Goal: Task Accomplishment & Management: Manage account settings

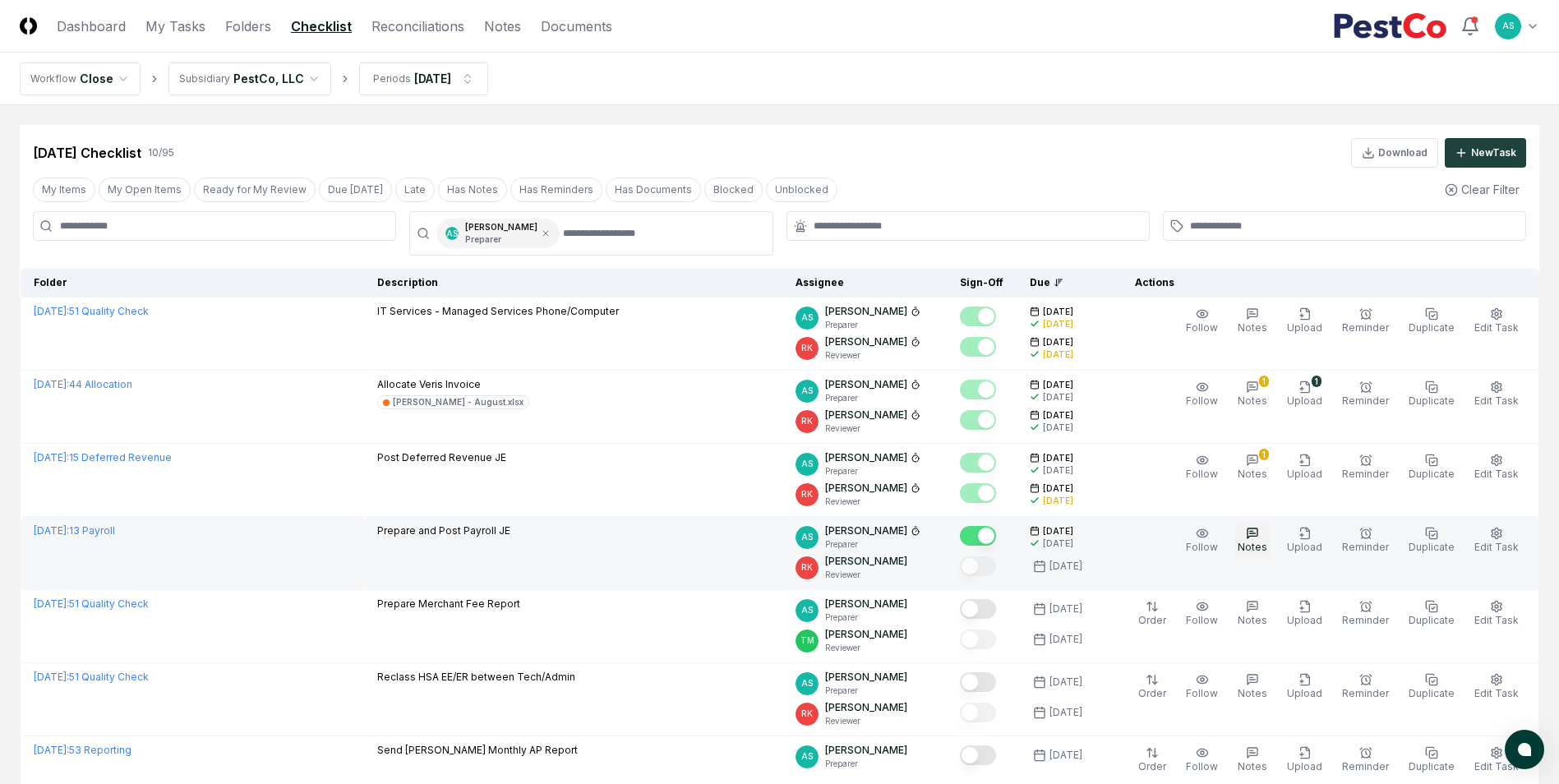
click at [1259, 532] on icon "button" at bounding box center [1252, 534] width 13 height 13
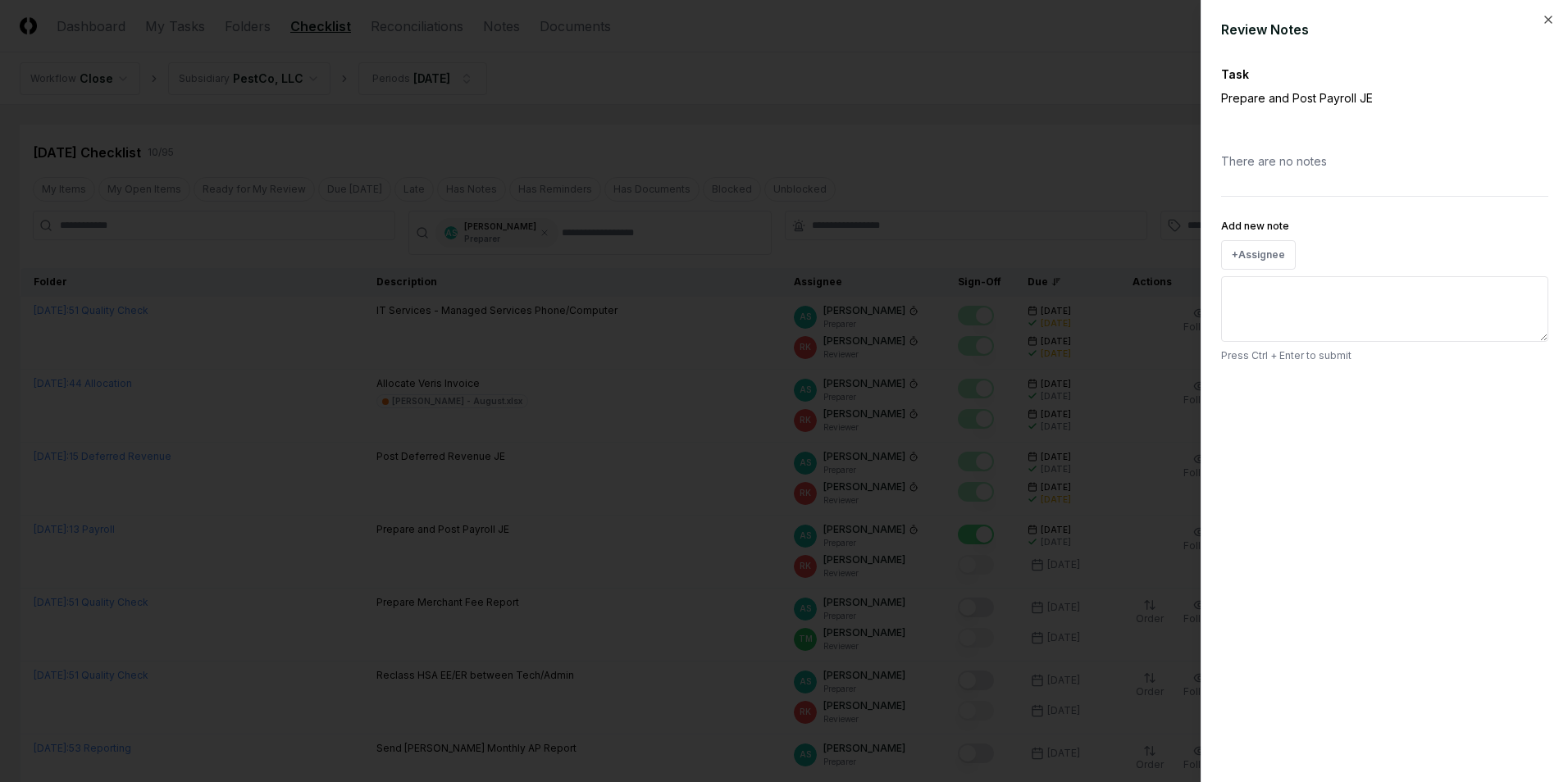
click at [1346, 476] on div "Review Notes Task Prepare and Post Payroll JE There are no notes Add new note +…" at bounding box center [1384, 391] width 367 height 782
click at [1553, 29] on div "Review Notes Task Prepare and Post Payroll JE There are no notes Add new note +…" at bounding box center [1384, 391] width 367 height 782
click at [1547, 18] on icon "button" at bounding box center [1548, 19] width 13 height 13
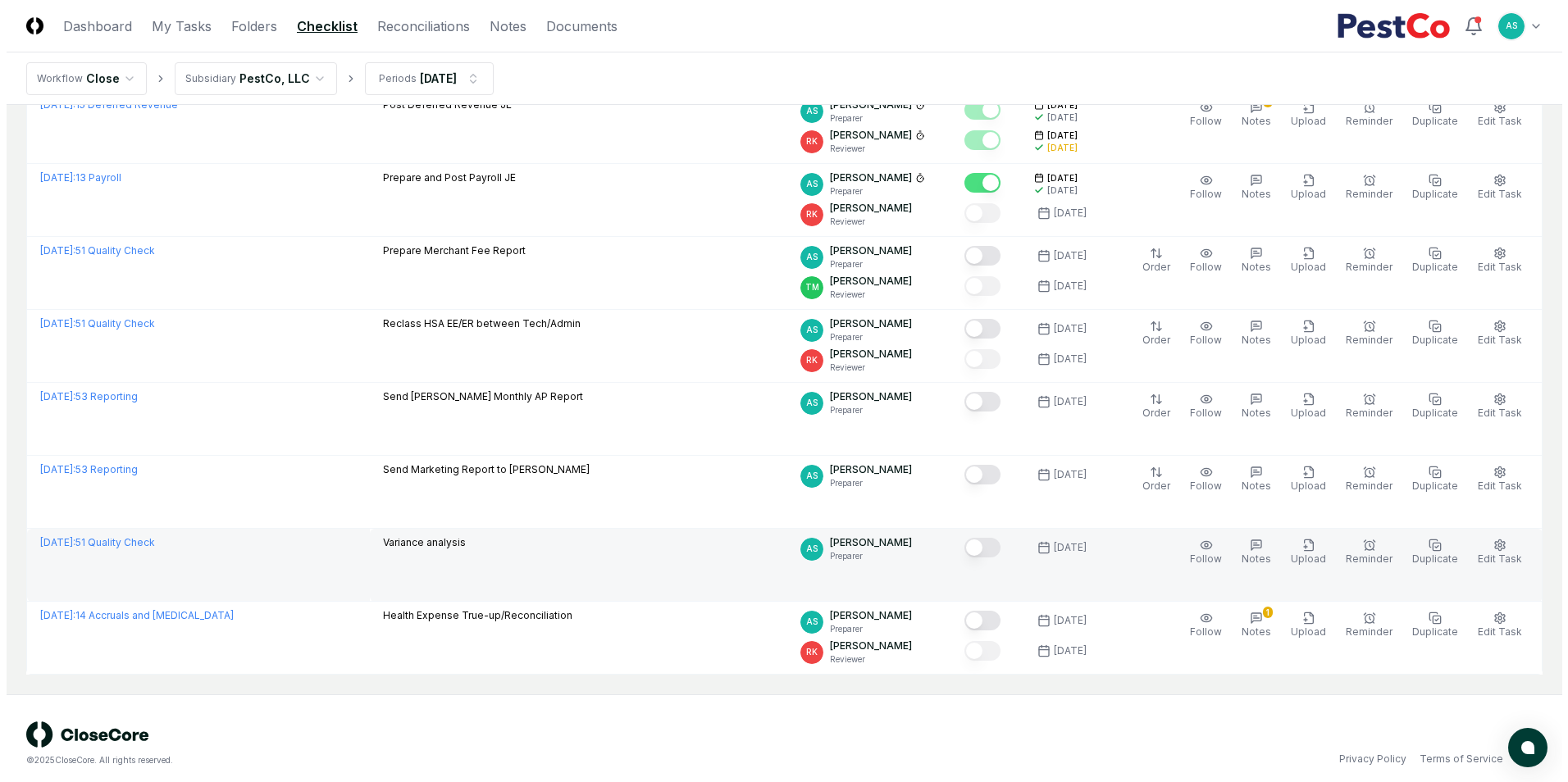
scroll to position [362, 0]
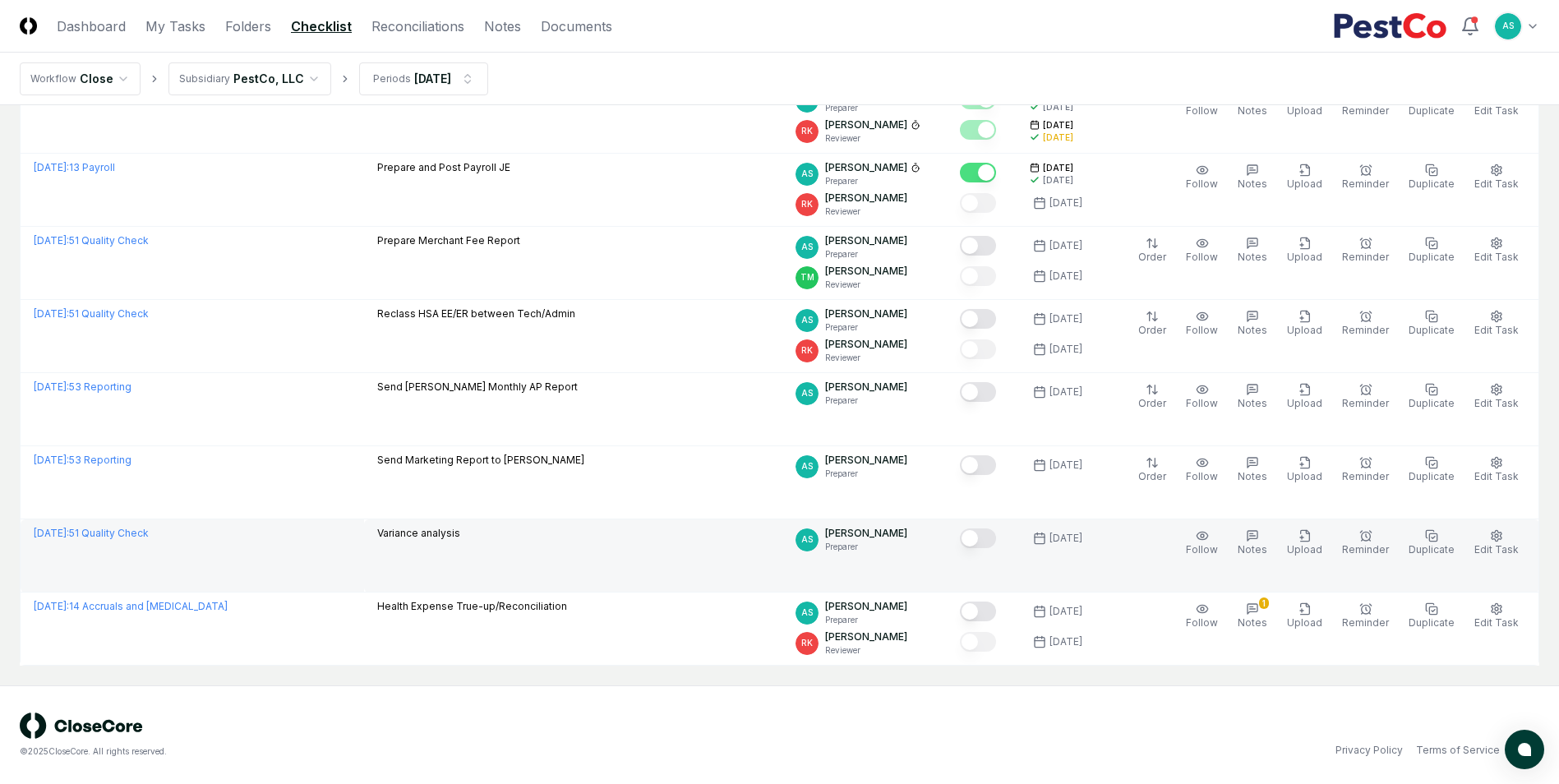
click at [993, 545] on button "Mark complete" at bounding box center [978, 538] width 36 height 20
click at [1507, 536] on button "Edit Task" at bounding box center [1497, 544] width 51 height 35
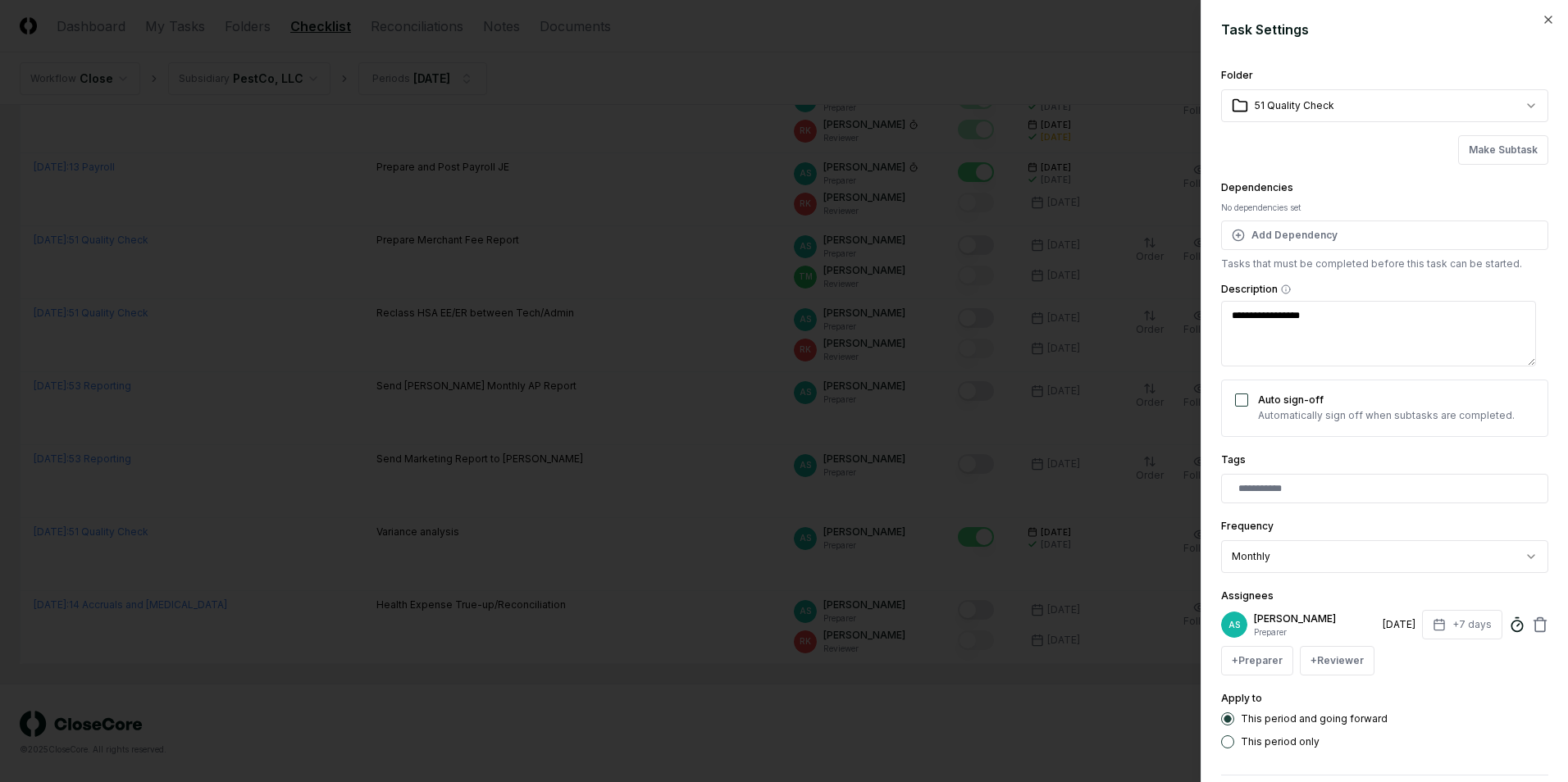
click at [1509, 623] on icon at bounding box center [1517, 625] width 16 height 16
click at [1294, 726] on input "*" at bounding box center [1375, 726] width 246 height 29
type input "******"
click at [1373, 579] on div "**********" at bounding box center [1384, 407] width 327 height 683
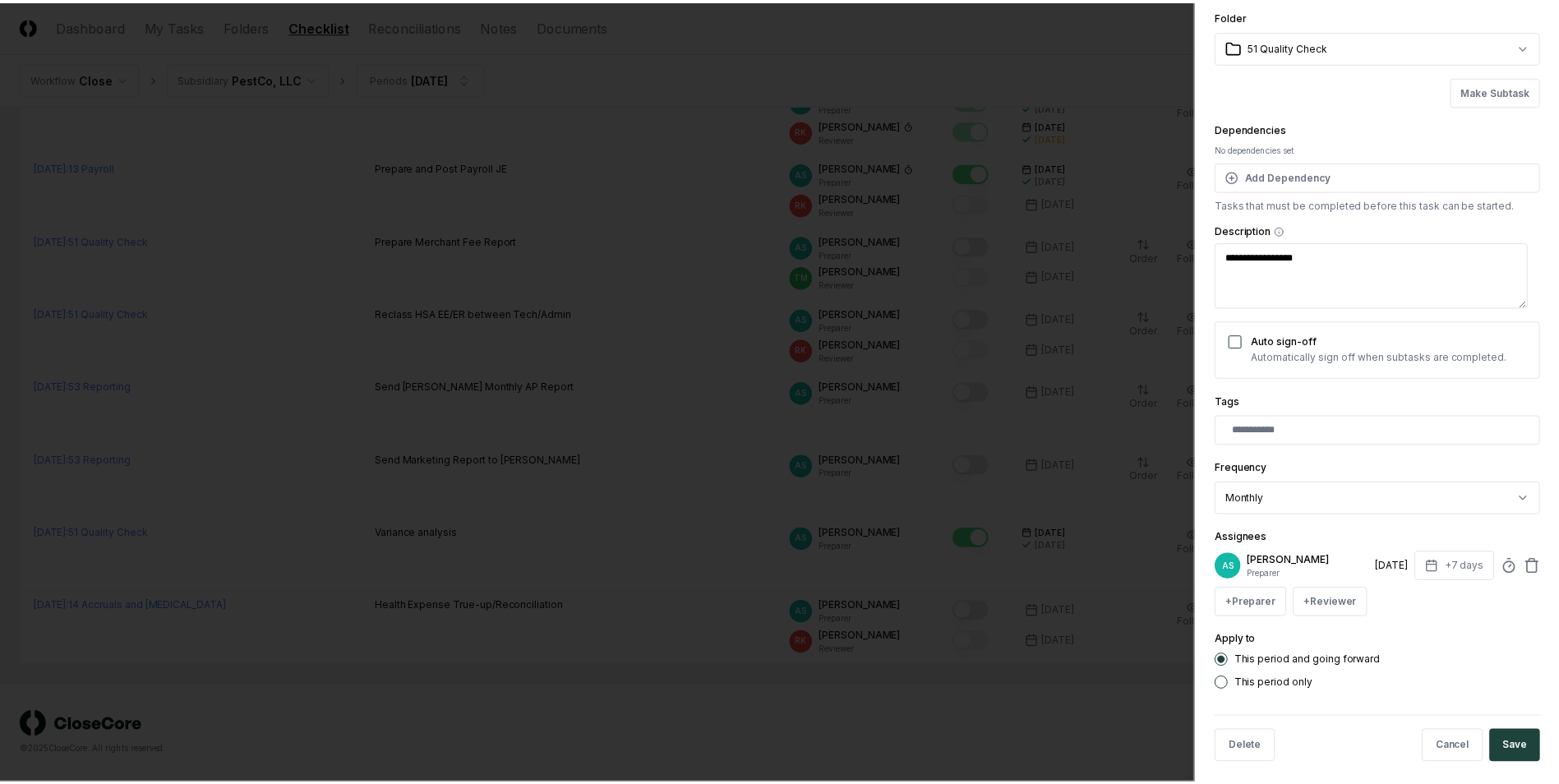
scroll to position [72, 0]
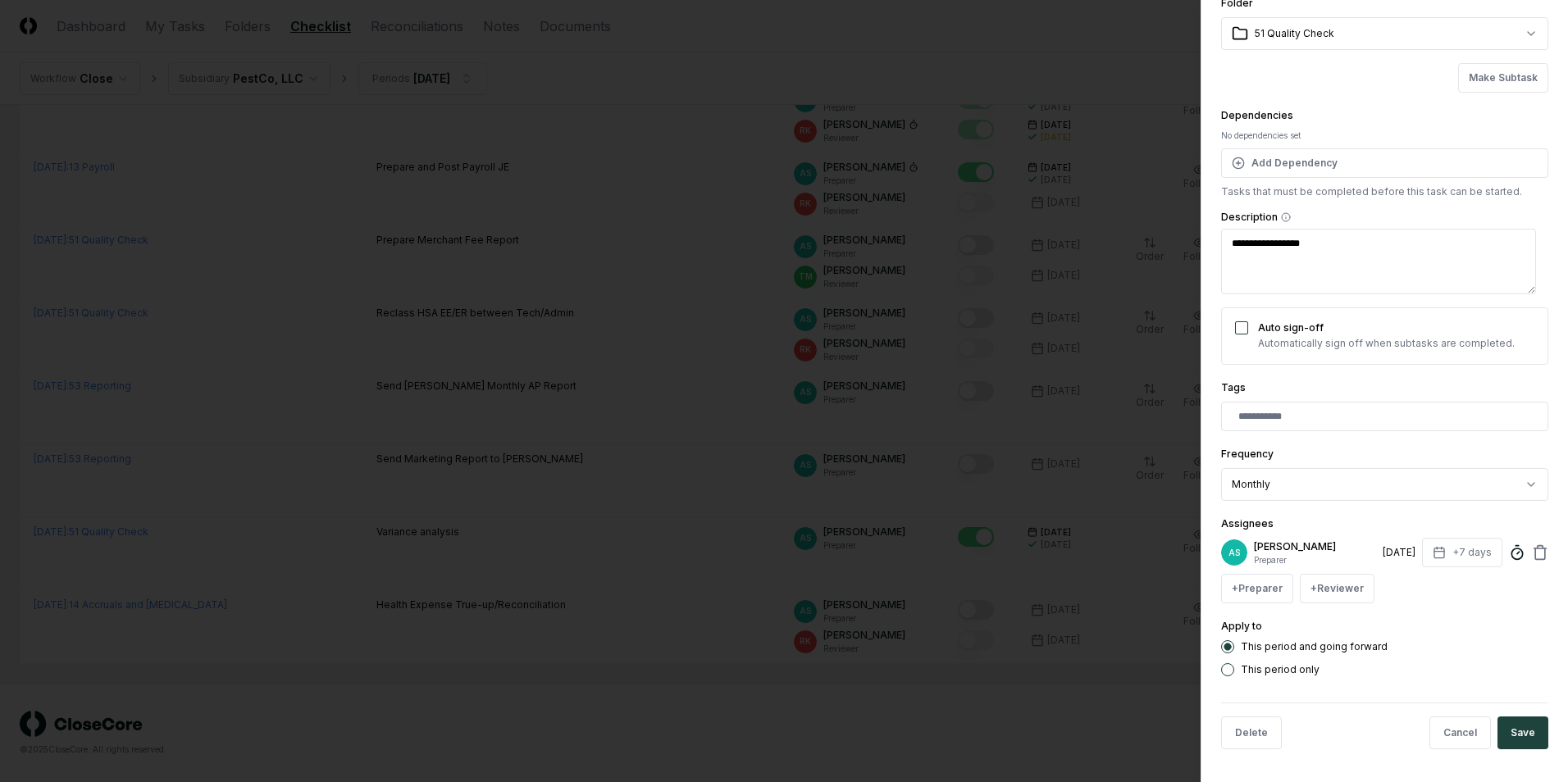
click at [1509, 559] on icon at bounding box center [1517, 552] width 16 height 16
click at [1512, 732] on button "Save" at bounding box center [1523, 733] width 51 height 33
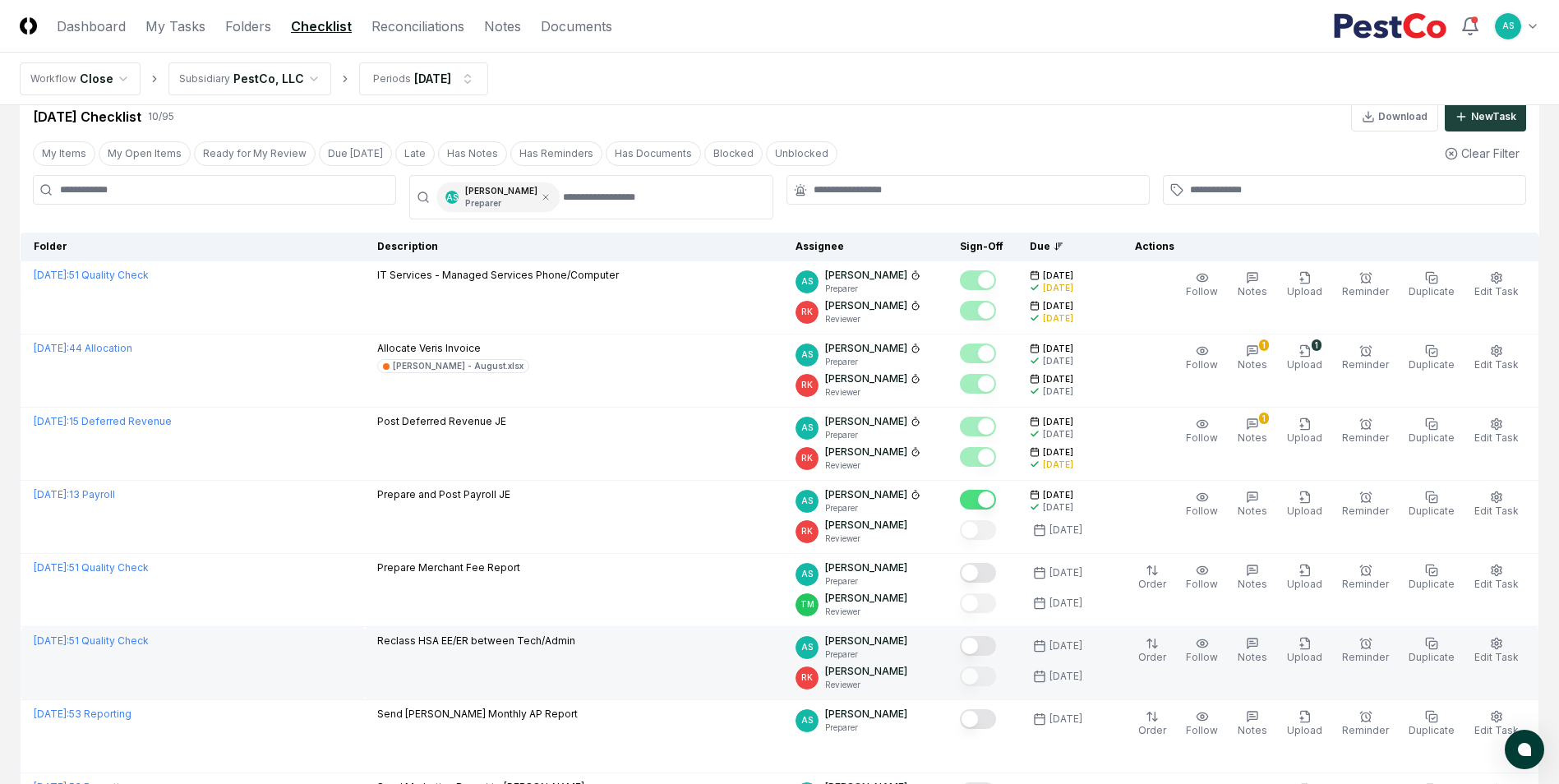
scroll to position [35, 0]
